Goal: Task Accomplishment & Management: Manage account settings

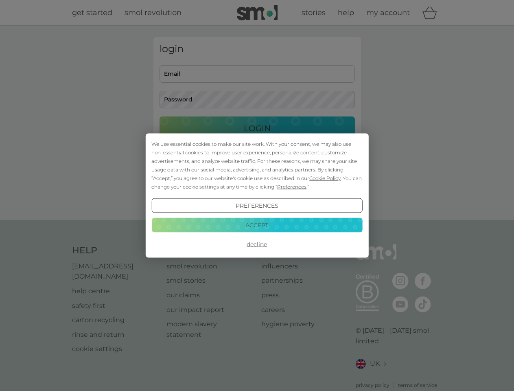
click at [325, 178] on span "Cookie Policy" at bounding box center [324, 178] width 31 height 6
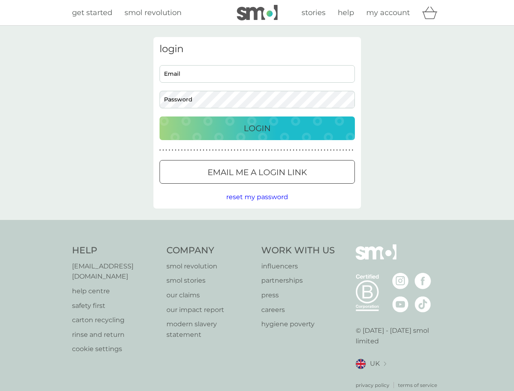
click at [291, 186] on div "login Email Password Login ● ● ● ● ● ● ● ● ● ● ● ● ● ● ● ● ● ● ● ● ● ● ● ● ● ● …" at bounding box center [257, 122] width 208 height 171
click at [257, 205] on div "login Email Password Login ● ● ● ● ● ● ● ● ● ● ● ● ● ● ● ● ● ● ● ● ● ● ● ● ● ● …" at bounding box center [257, 122] width 208 height 171
click at [257, 244] on div "Help [EMAIL_ADDRESS][DOMAIN_NAME] help centre safety first carton recycling rin…" at bounding box center [257, 316] width 370 height 144
click at [257, 225] on div "Help [EMAIL_ADDRESS][DOMAIN_NAME] help centre safety first carton recycling rin…" at bounding box center [257, 316] width 514 height 193
